Goal: Task Accomplishment & Management: Complete application form

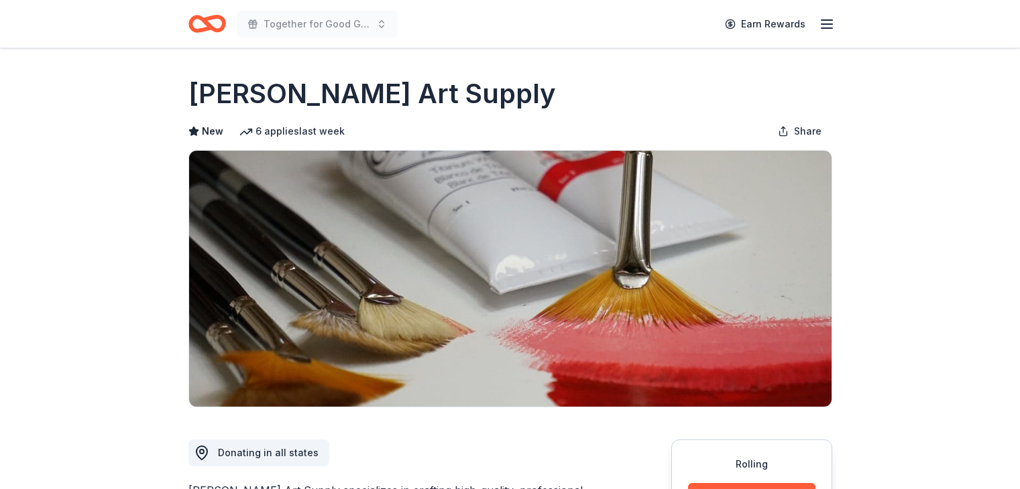
scroll to position [359, 0]
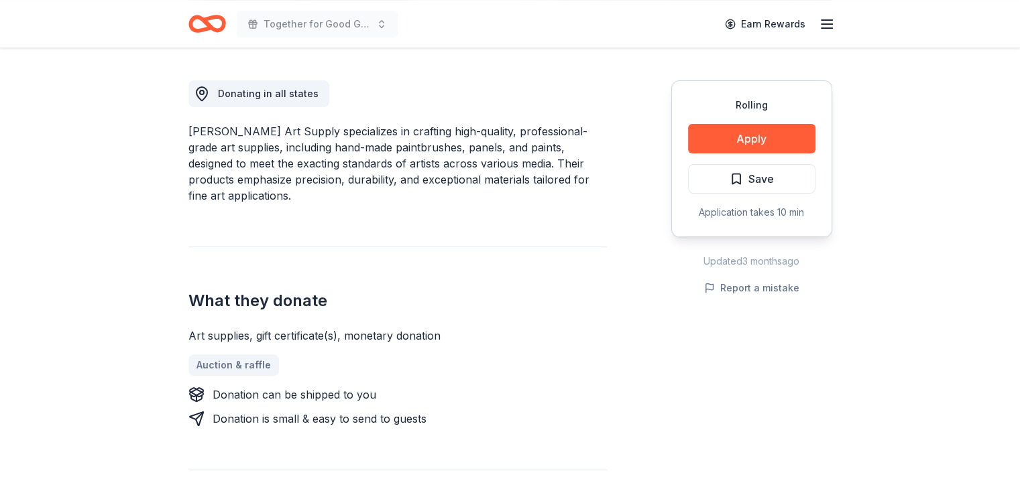
click at [713, 387] on div "Rolling Apply Save Application takes 10 min Updated 3 months ago Report a mista…" at bounding box center [751, 401] width 161 height 707
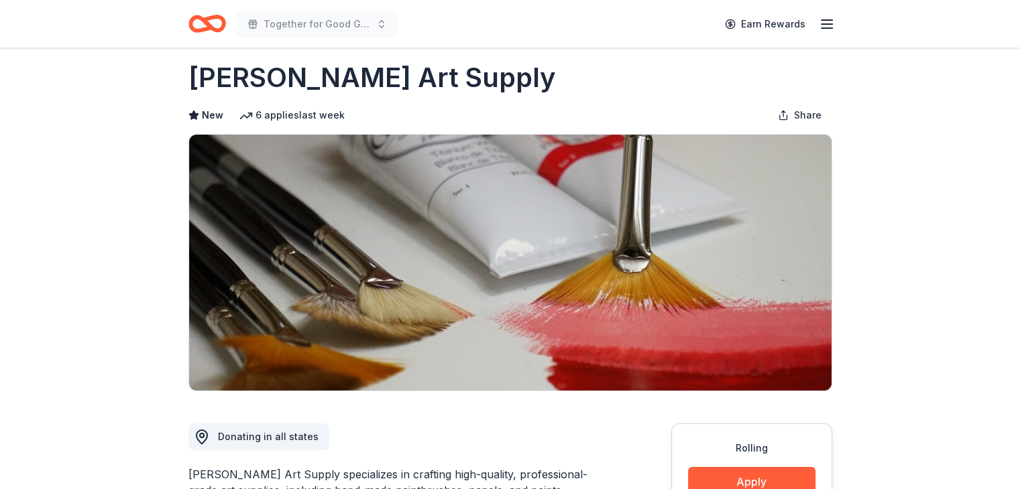
scroll to position [0, 0]
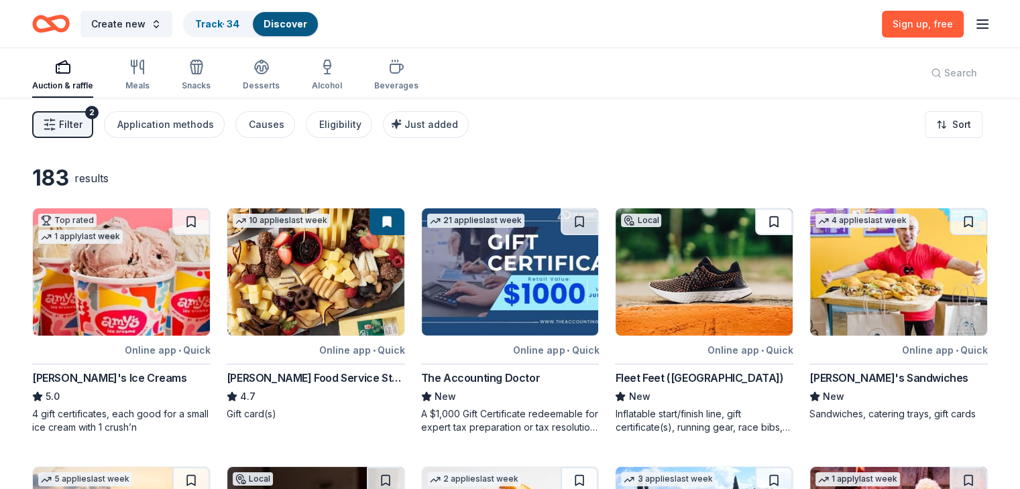
click at [766, 223] on button at bounding box center [774, 222] width 38 height 27
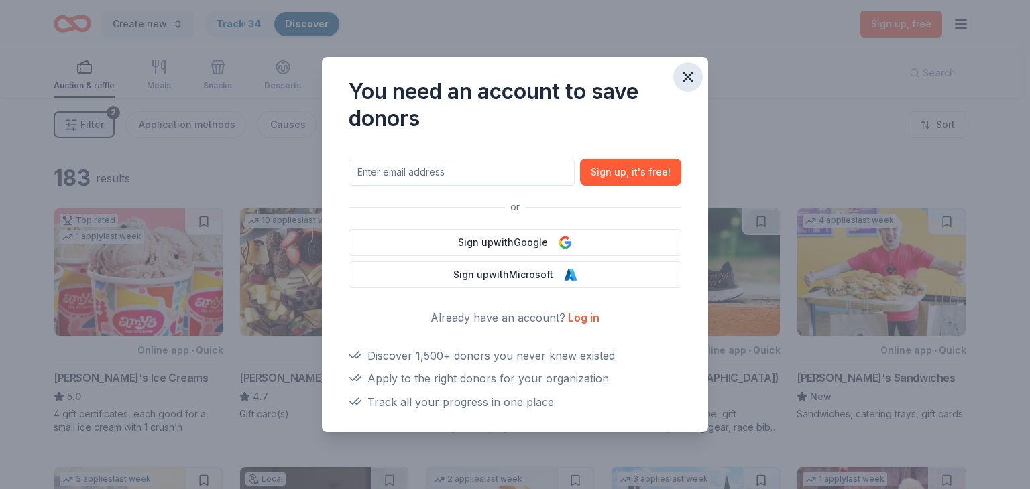
click at [692, 79] on icon "button" at bounding box center [687, 77] width 19 height 19
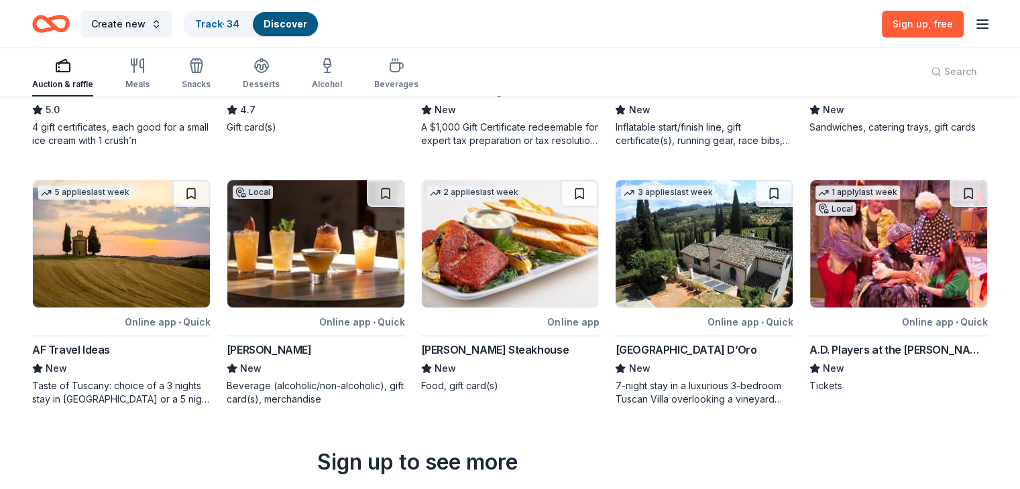
scroll to position [288, 0]
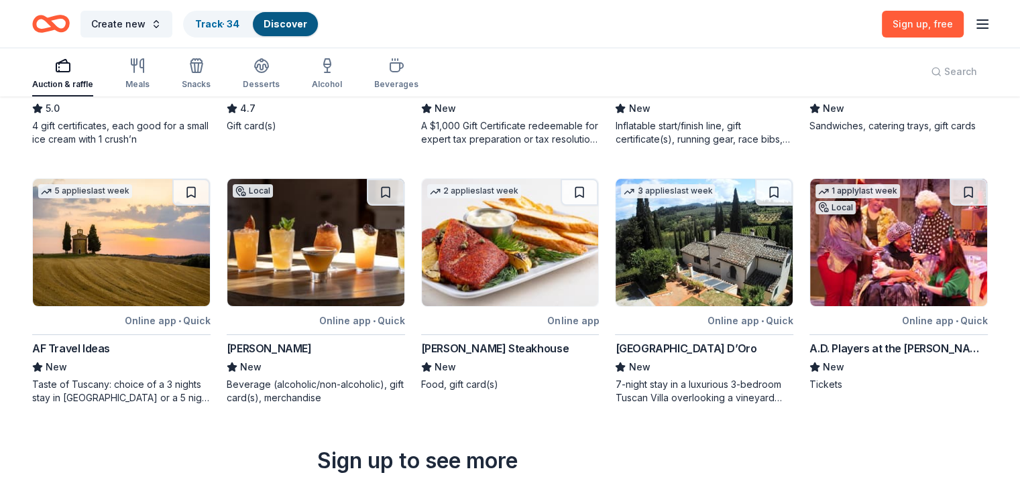
click at [702, 231] on img at bounding box center [703, 242] width 177 height 127
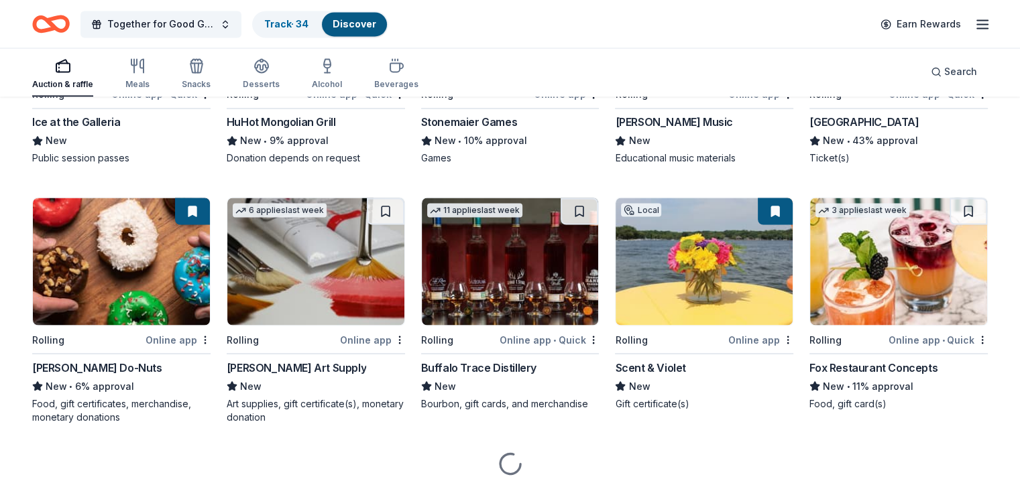
scroll to position [2405, 0]
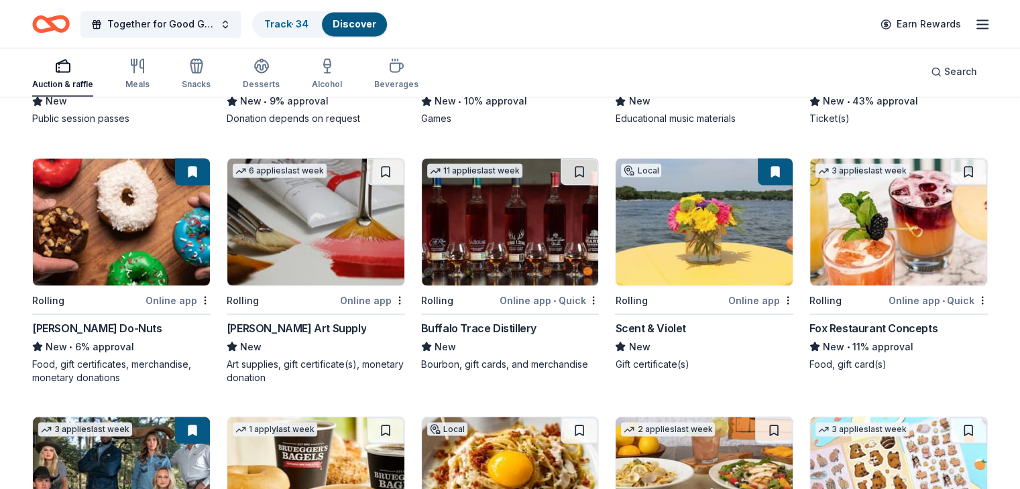
click at [516, 242] on img at bounding box center [510, 221] width 177 height 127
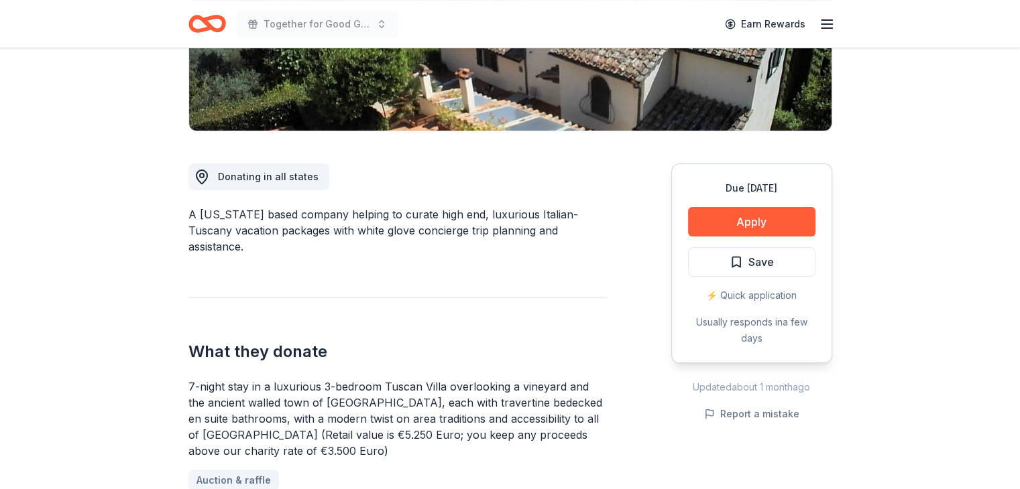
scroll to position [274, 0]
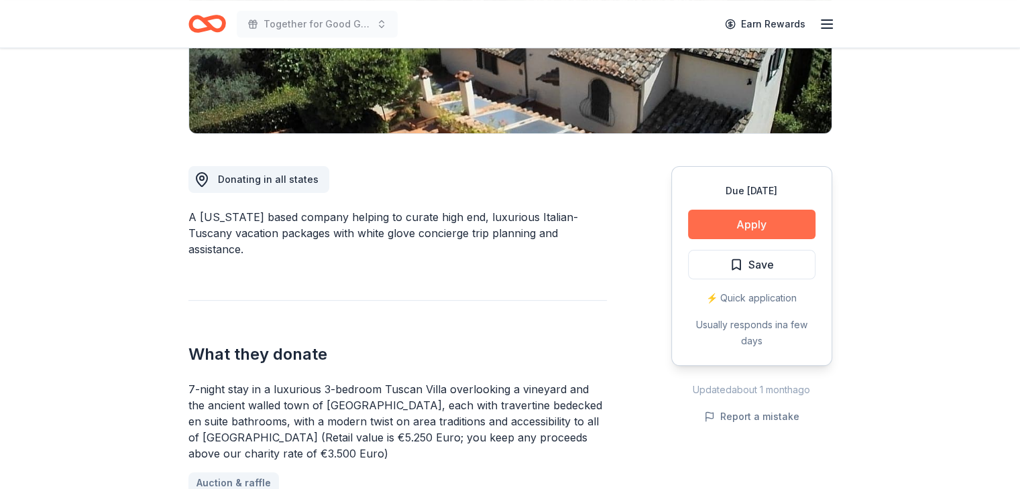
click at [746, 223] on button "Apply" at bounding box center [751, 224] width 127 height 29
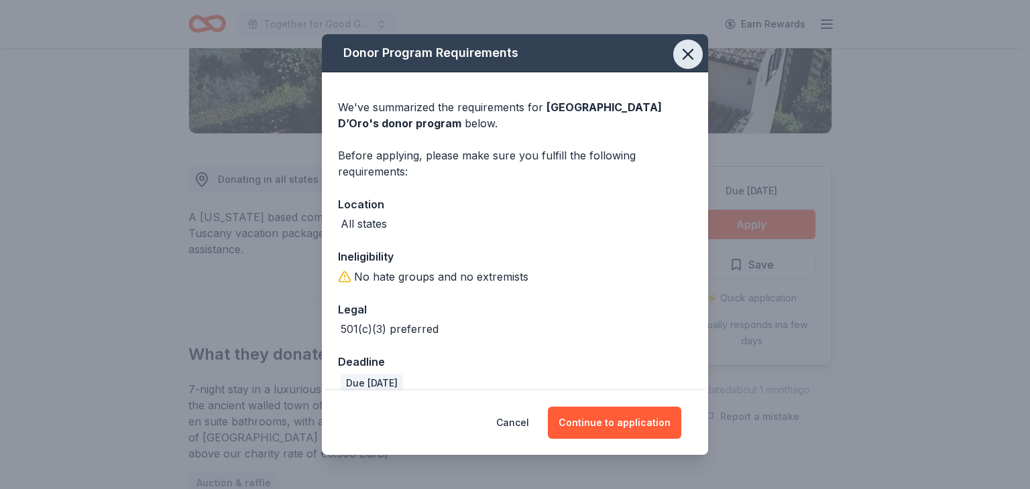
click at [682, 52] on icon "button" at bounding box center [687, 54] width 19 height 19
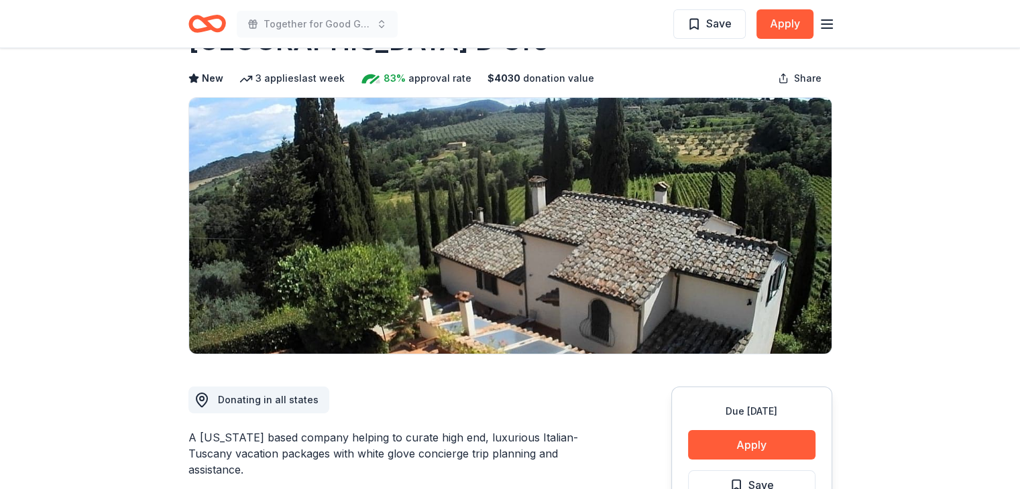
scroll to position [0, 0]
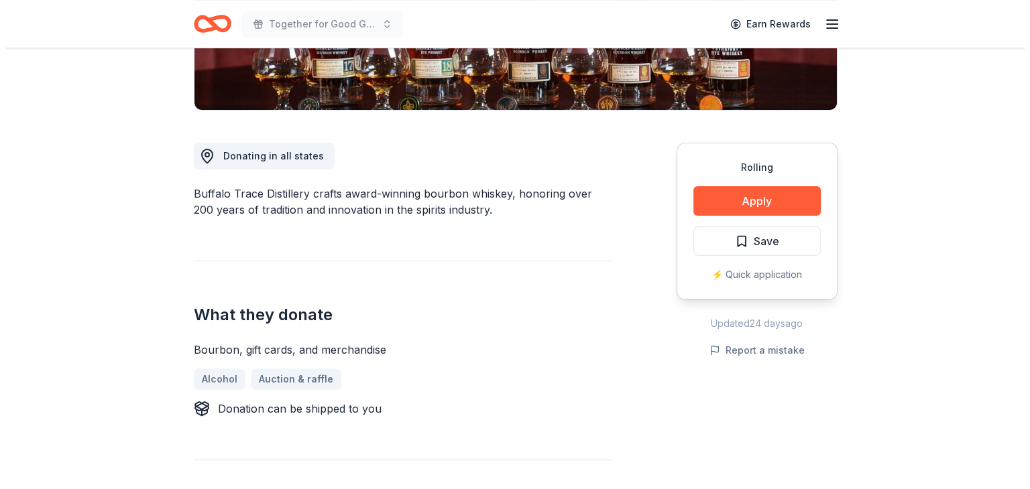
scroll to position [276, 0]
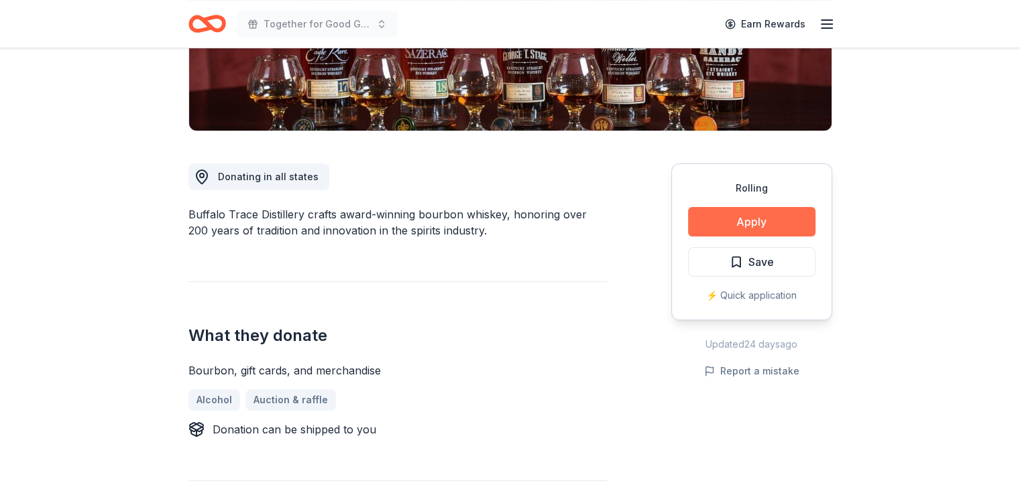
click at [756, 234] on button "Apply" at bounding box center [751, 221] width 127 height 29
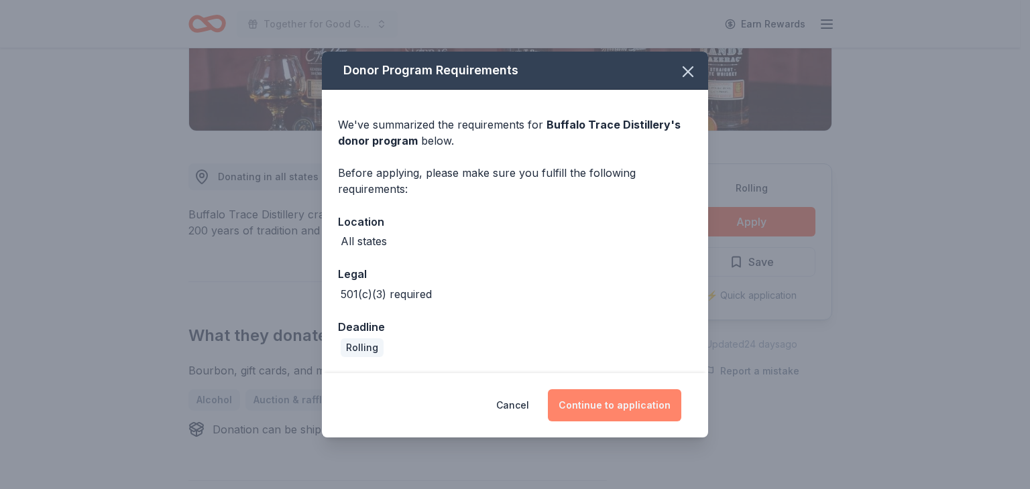
click at [593, 410] on button "Continue to application" at bounding box center [614, 406] width 133 height 32
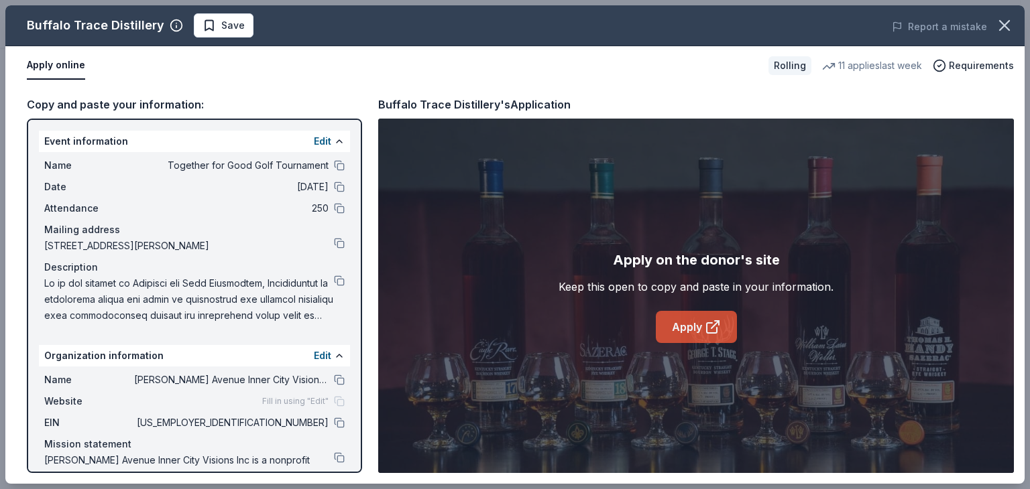
click at [689, 320] on link "Apply" at bounding box center [696, 327] width 81 height 32
